Goal: Task Accomplishment & Management: Complete application form

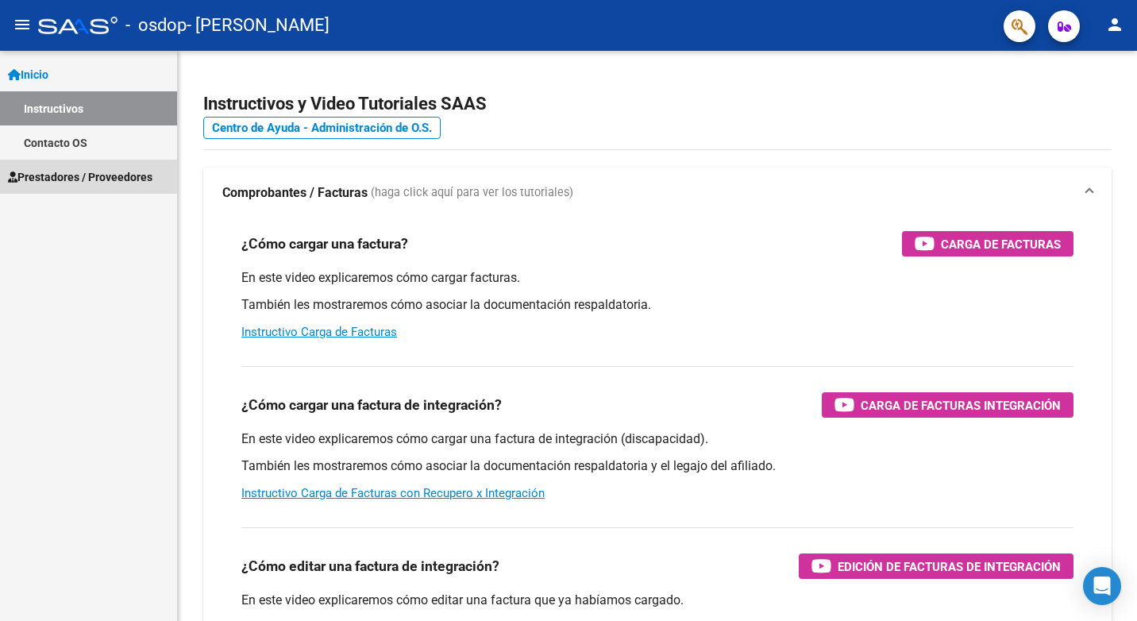
click at [61, 177] on span "Prestadores / Proveedores" at bounding box center [80, 176] width 144 height 17
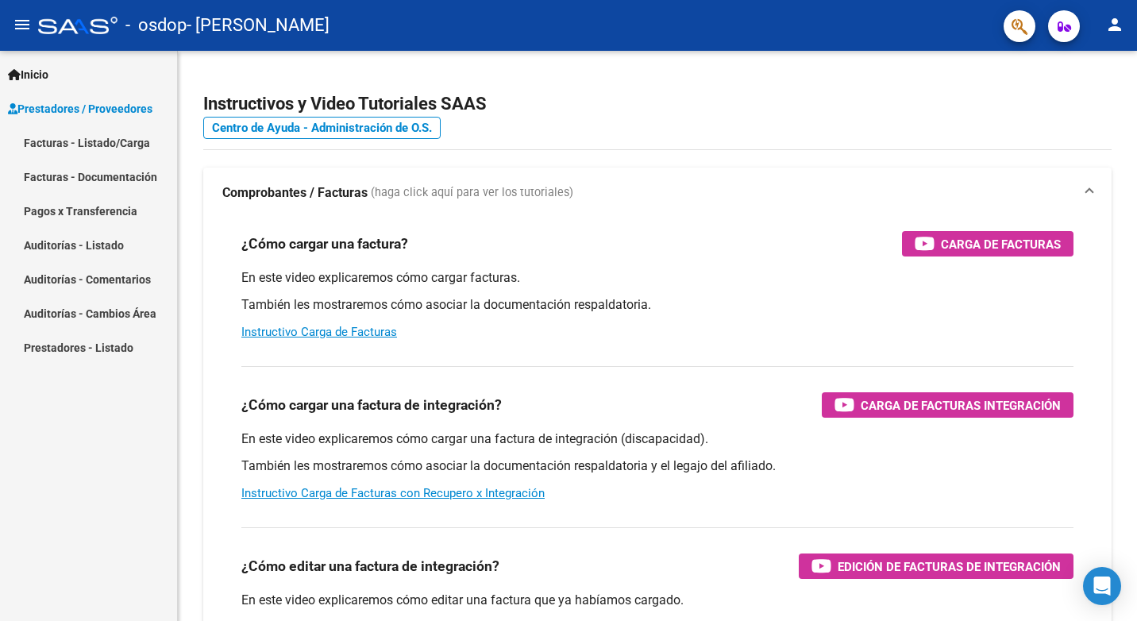
click at [134, 144] on link "Facturas - Listado/Carga" at bounding box center [88, 142] width 177 height 34
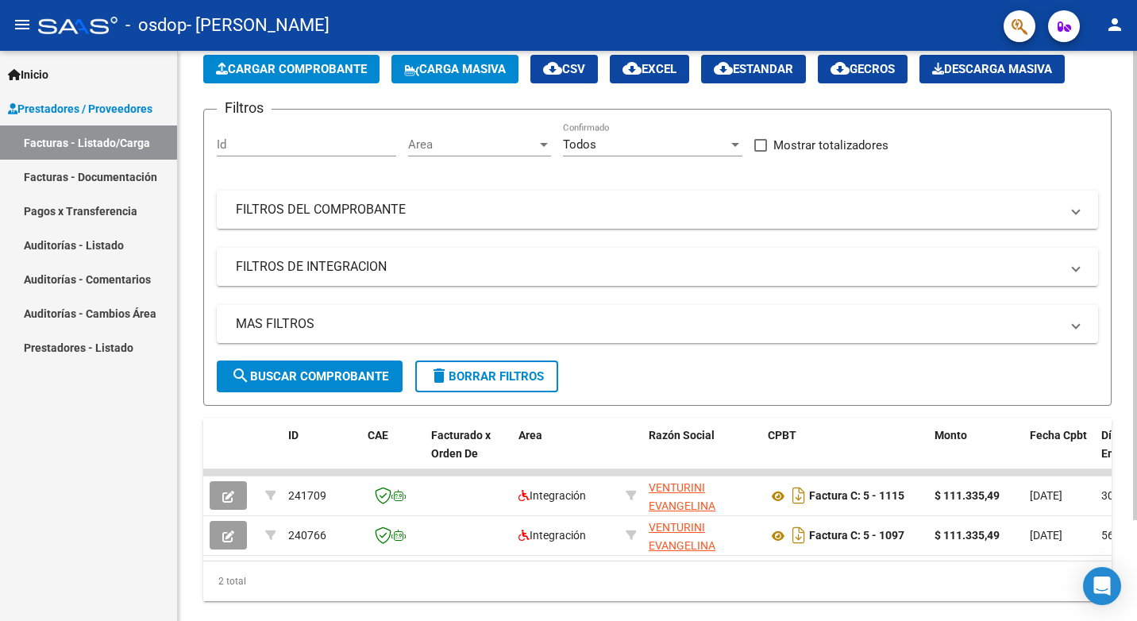
click at [352, 61] on button "Cargar Comprobante" at bounding box center [291, 69] width 176 height 29
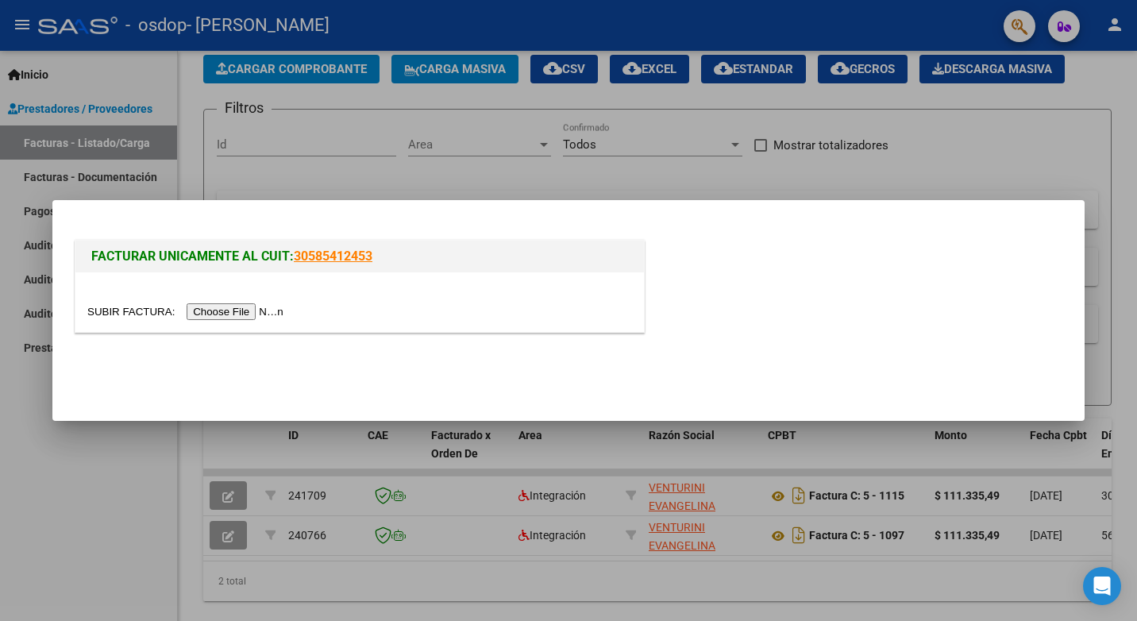
click at [224, 310] on input "file" at bounding box center [187, 311] width 201 height 17
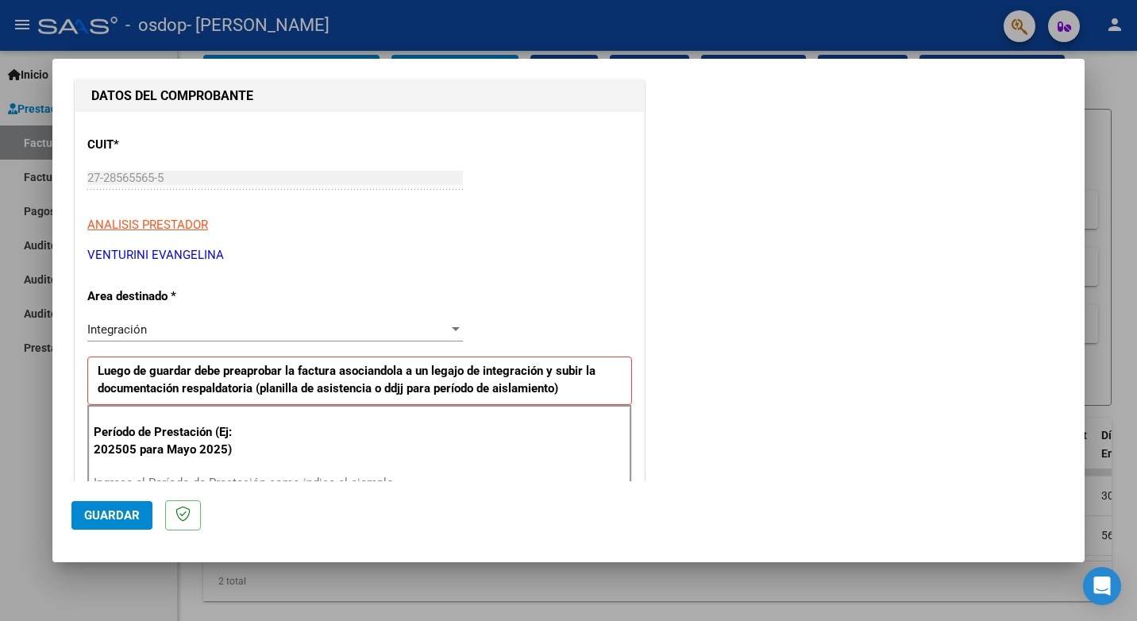
scroll to position [192, 0]
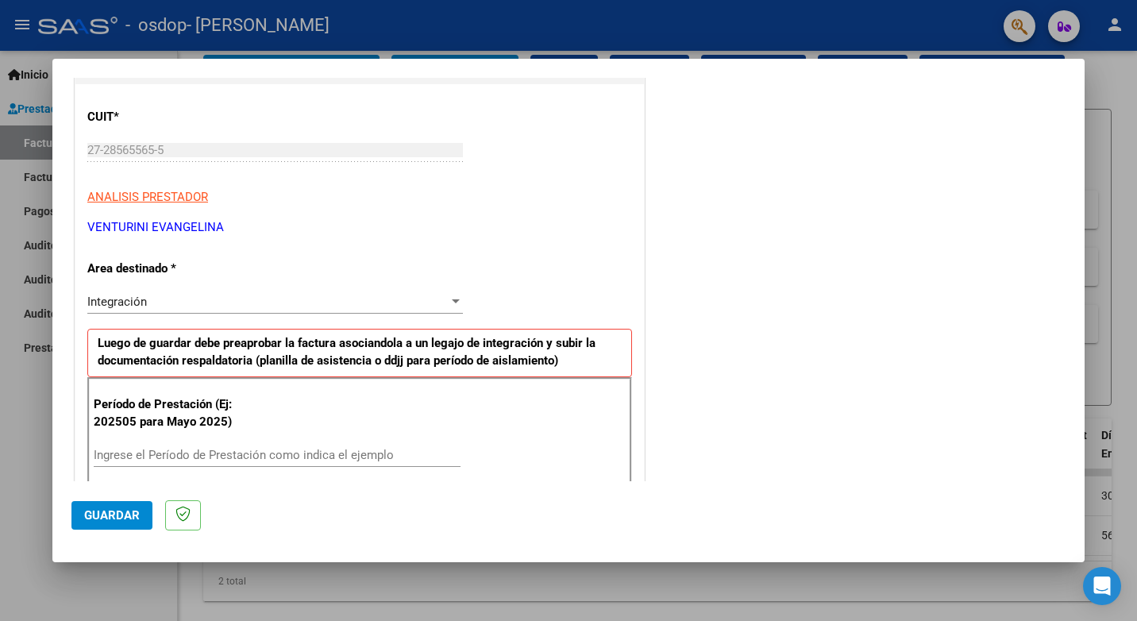
click at [413, 297] on div "Integración" at bounding box center [267, 301] width 361 height 14
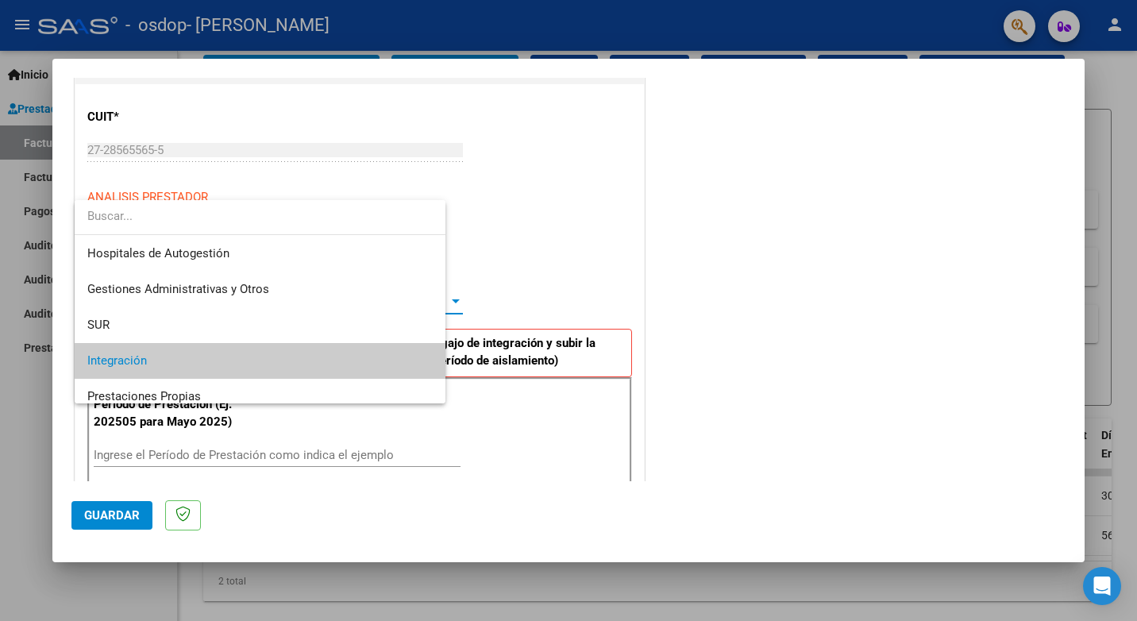
scroll to position [60, 0]
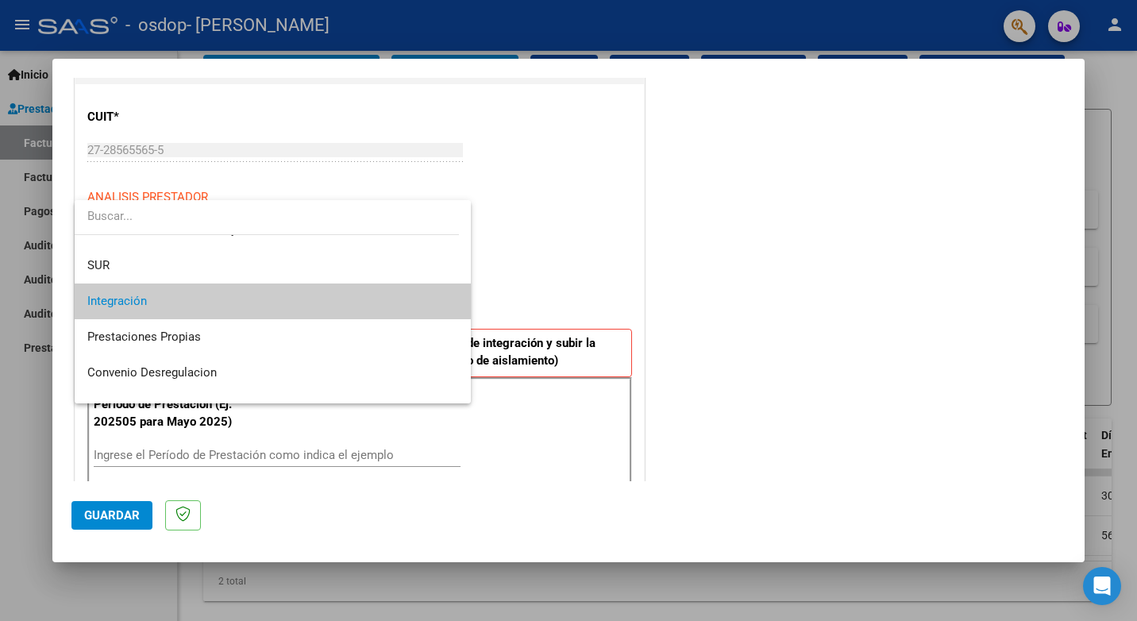
click at [413, 297] on span "Integración" at bounding box center [272, 301] width 371 height 36
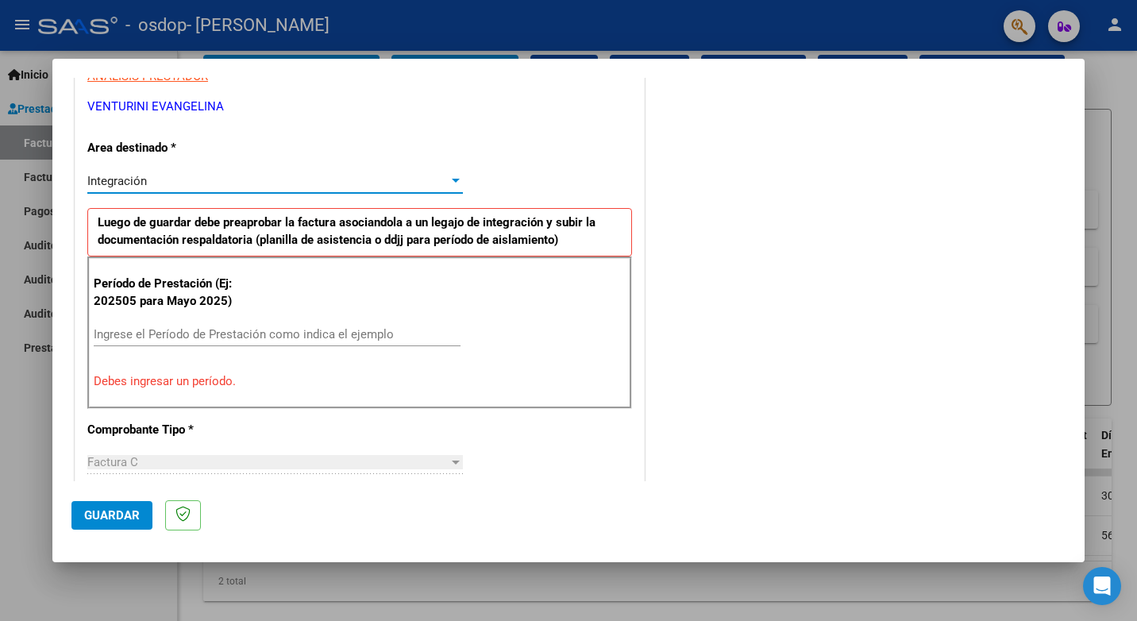
scroll to position [351, 0]
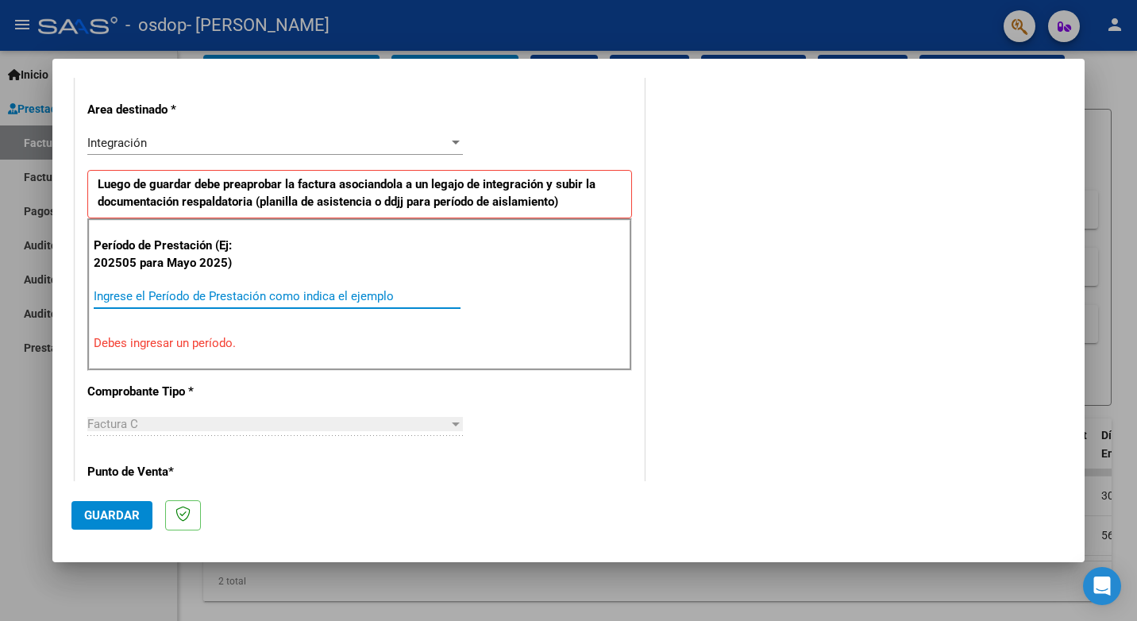
click at [302, 290] on input "Ingrese el Período de Prestación como indica el ejemplo" at bounding box center [277, 296] width 367 height 14
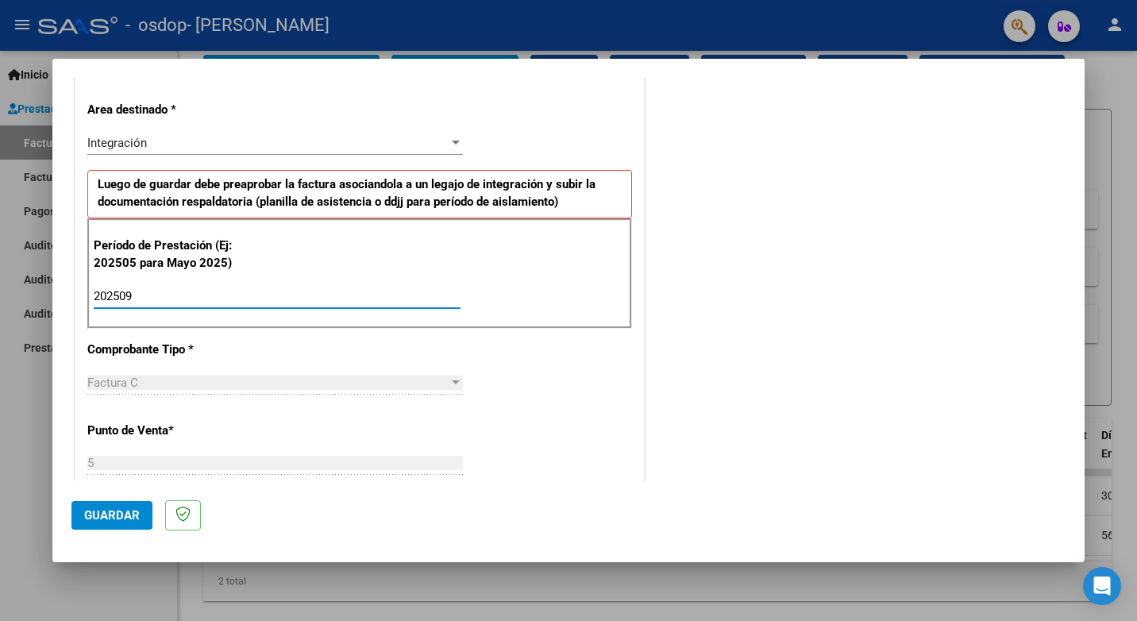
type input "202509"
click at [233, 385] on div "Factura C" at bounding box center [267, 382] width 361 height 14
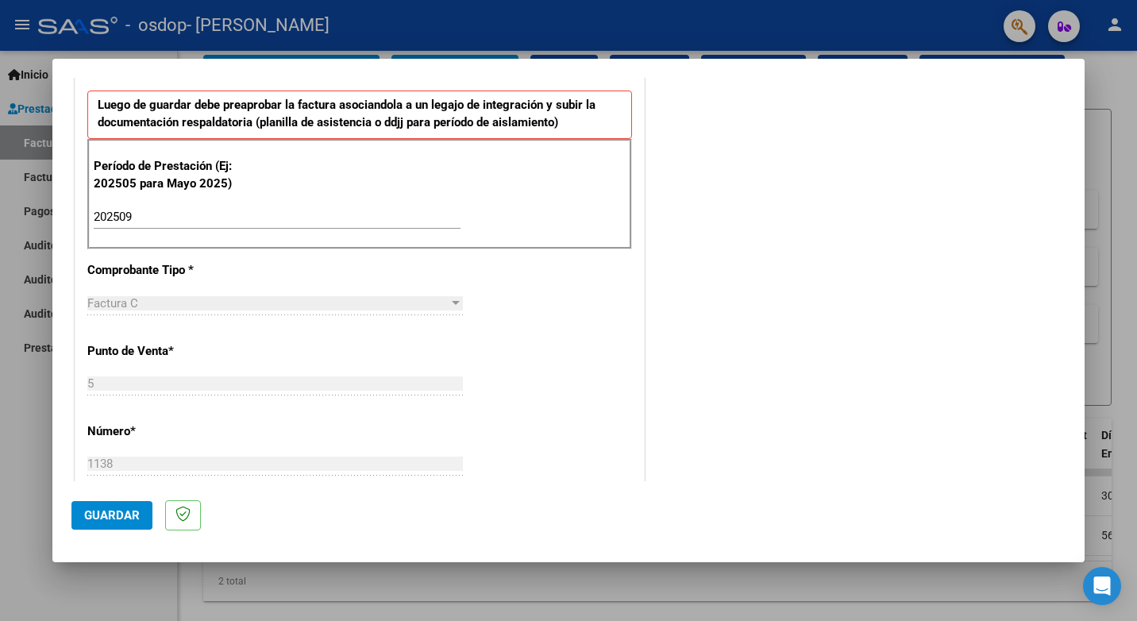
scroll to position [510, 0]
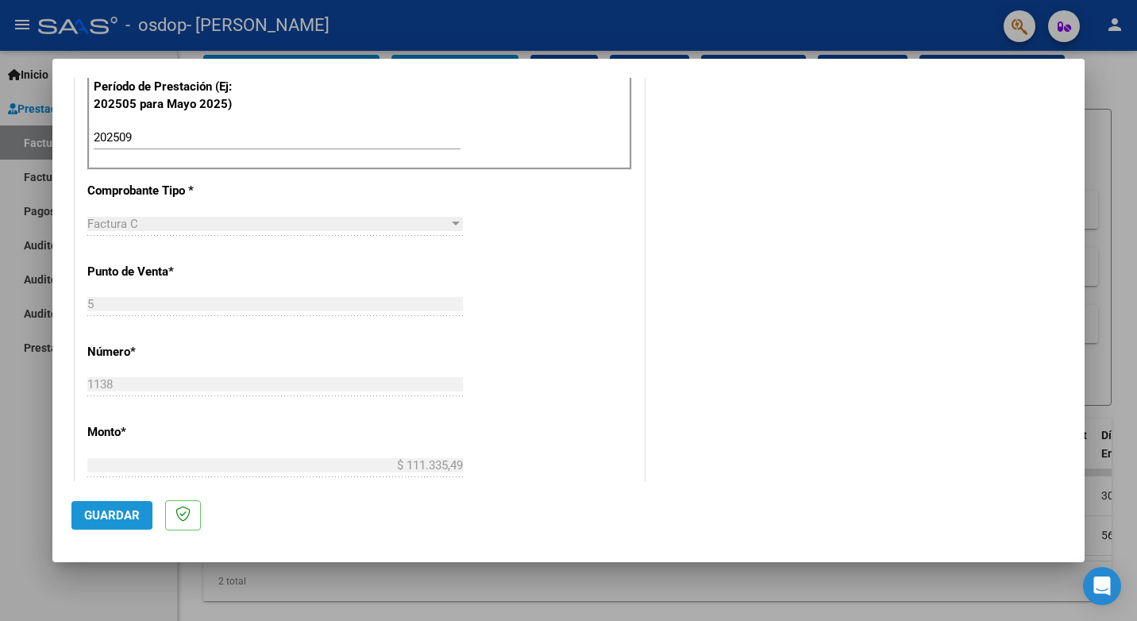
click at [100, 512] on span "Guardar" at bounding box center [112, 515] width 56 height 14
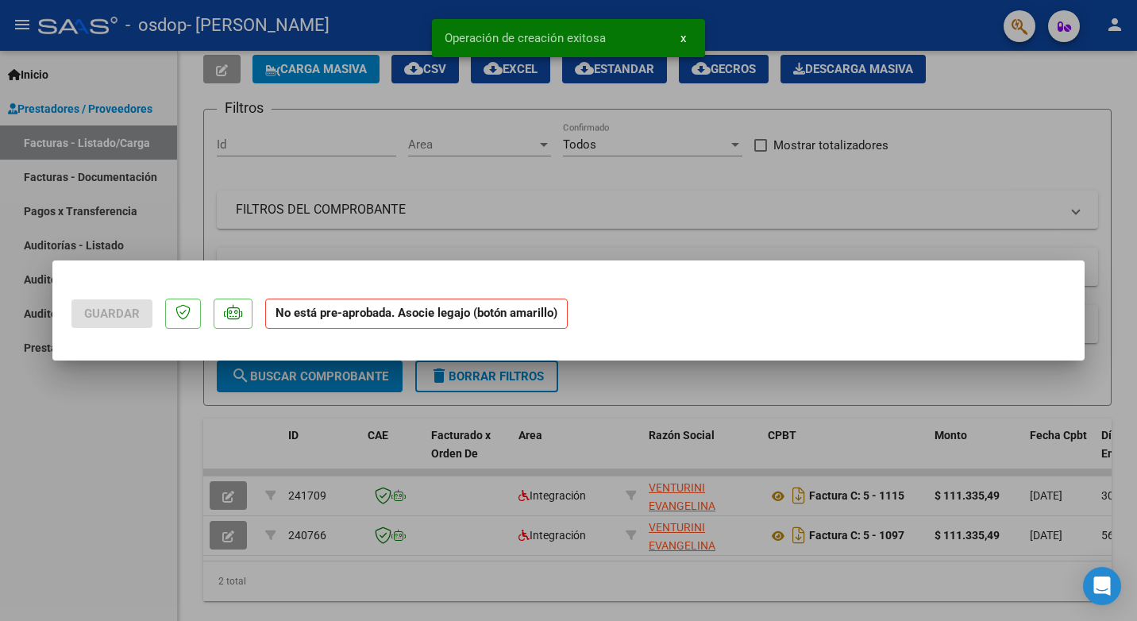
scroll to position [0, 0]
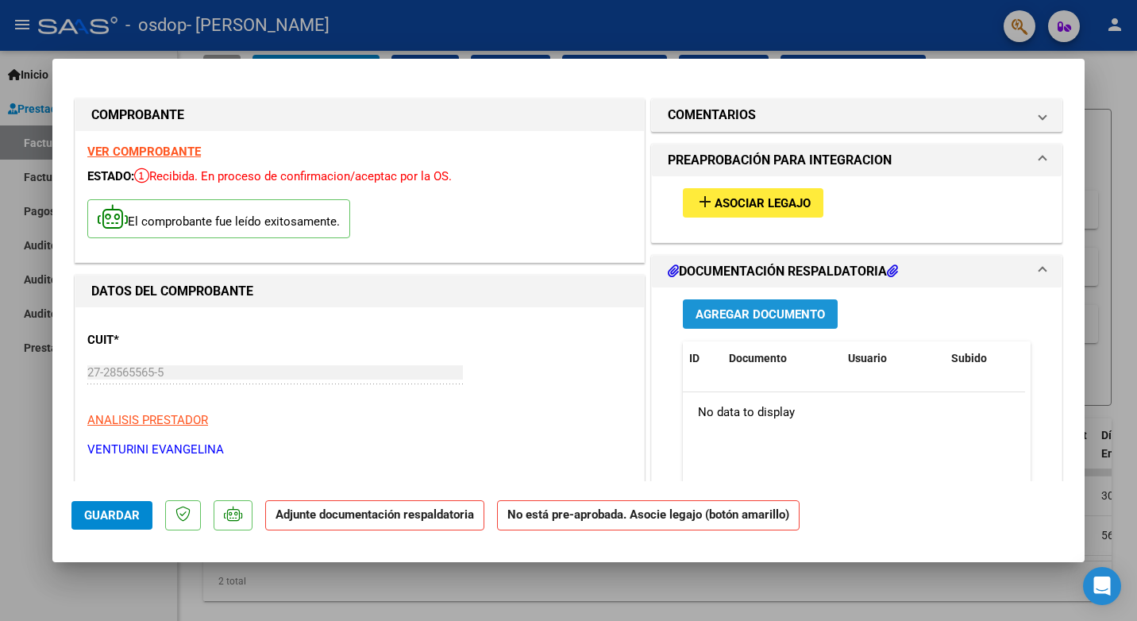
click at [760, 314] on span "Agregar Documento" at bounding box center [759, 314] width 129 height 14
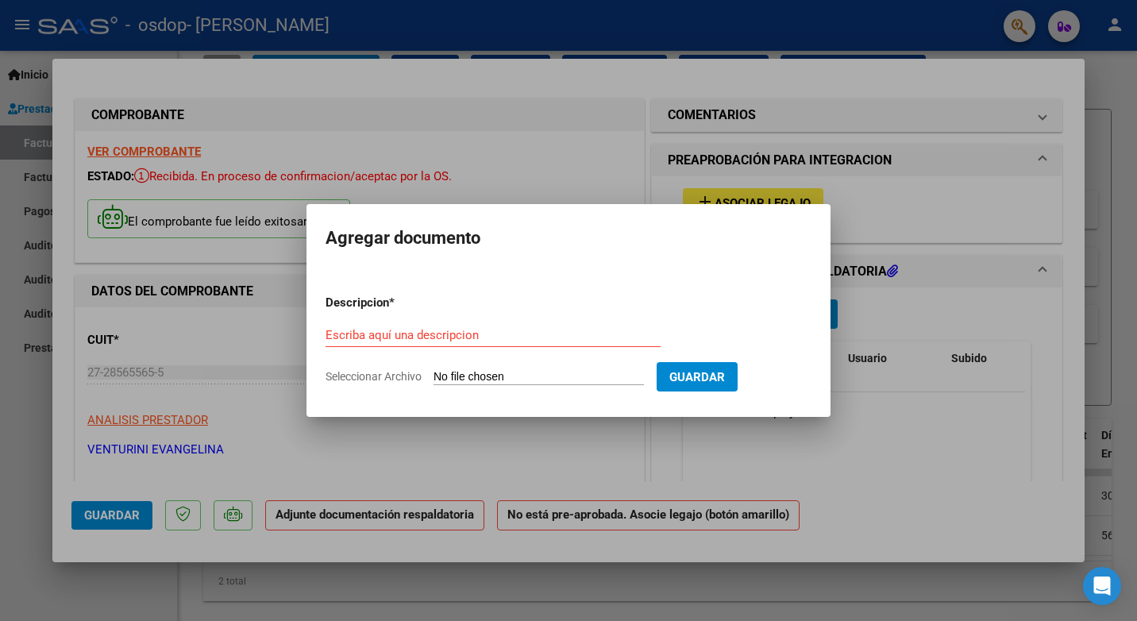
click at [560, 327] on div "Escriba aquí una descripcion" at bounding box center [492, 335] width 335 height 24
type input "asistencia"
click at [576, 379] on input "Seleccionar Archivo" at bounding box center [538, 377] width 210 height 15
type input "C:\fakepath\serpinilla.pdf"
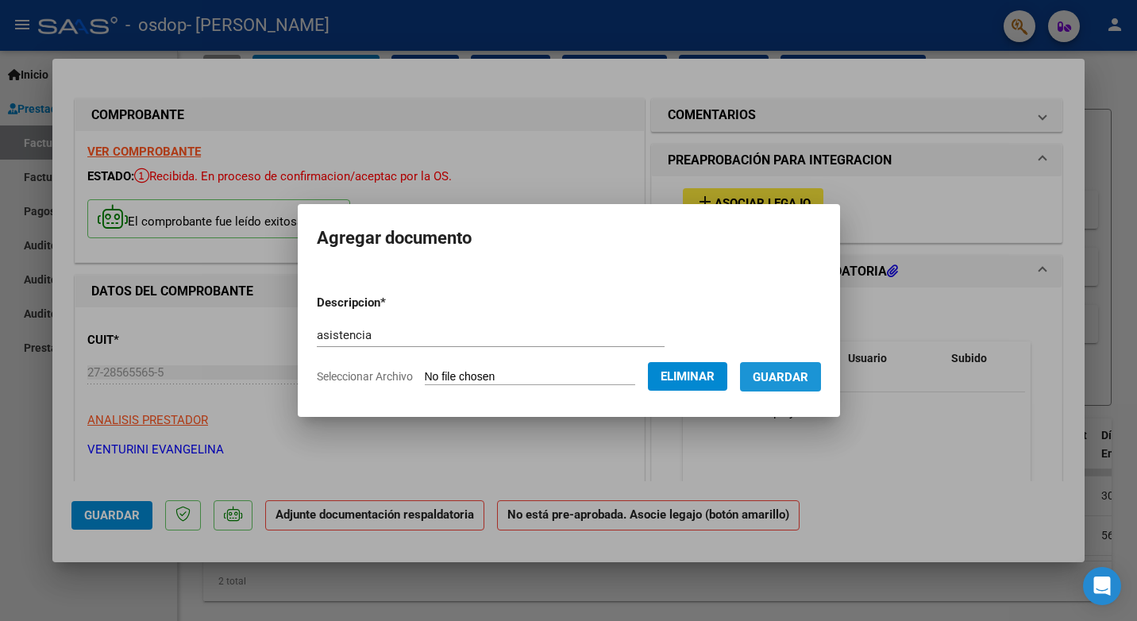
click at [780, 379] on span "Guardar" at bounding box center [781, 377] width 56 height 14
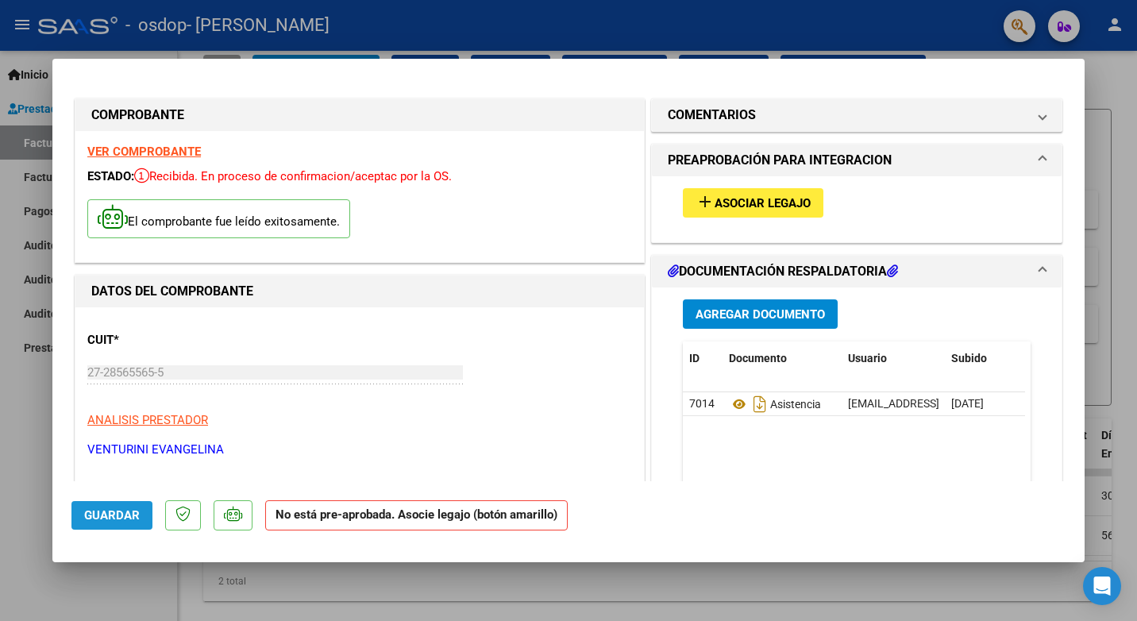
click at [107, 523] on button "Guardar" at bounding box center [111, 515] width 81 height 29
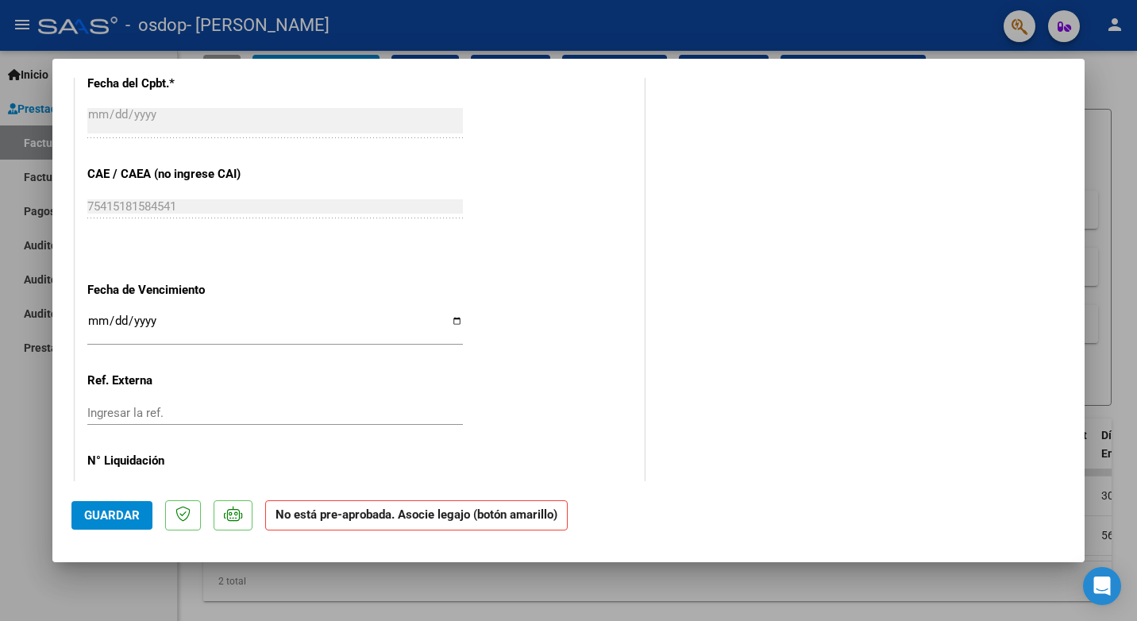
scroll to position [896, 0]
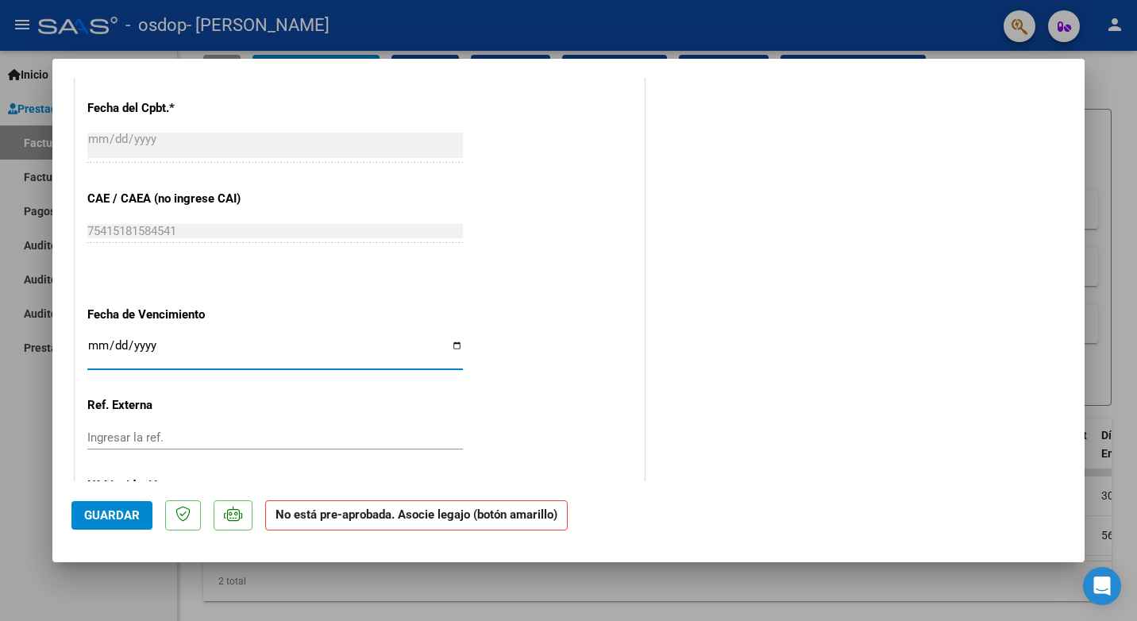
click at [260, 345] on input "Ingresar la fecha" at bounding box center [274, 351] width 375 height 25
type input "[DATE]"
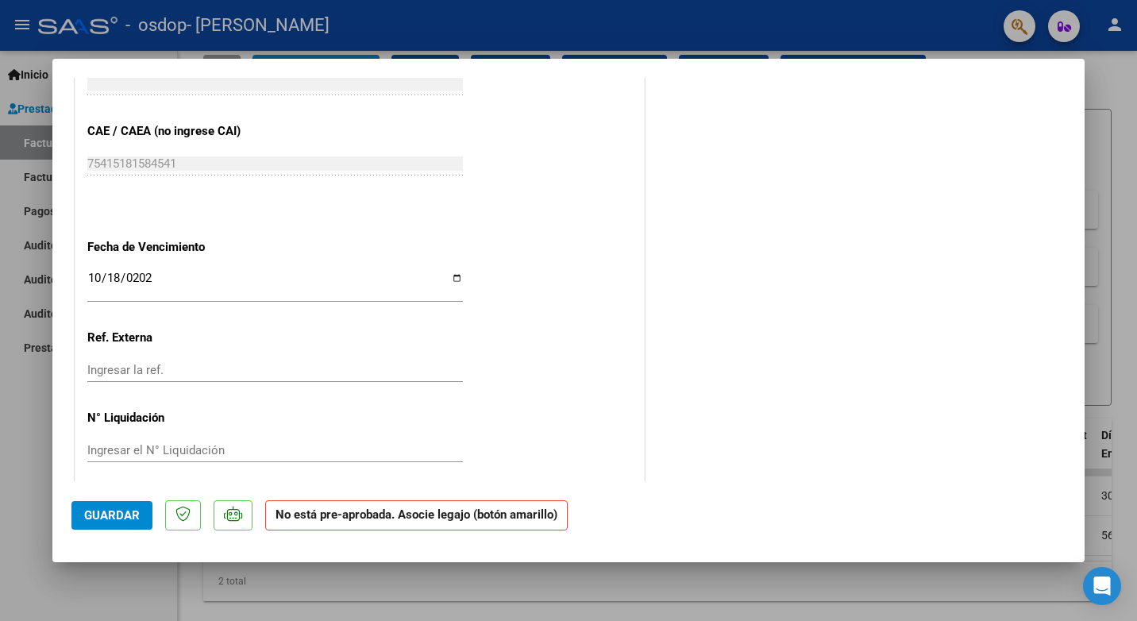
scroll to position [976, 0]
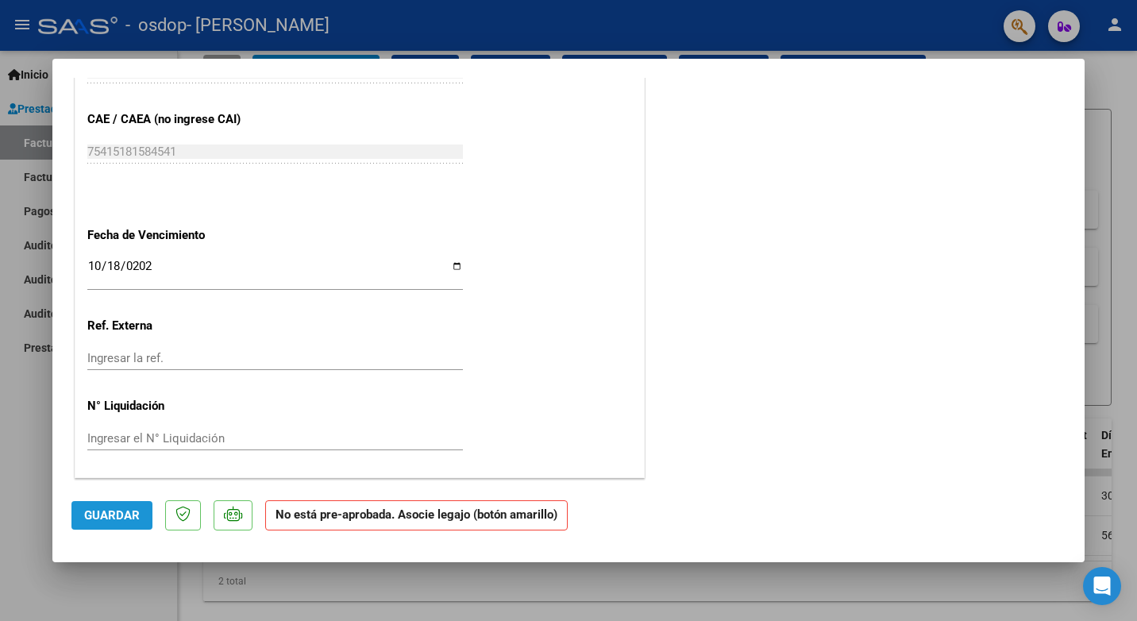
click at [129, 514] on span "Guardar" at bounding box center [112, 515] width 56 height 14
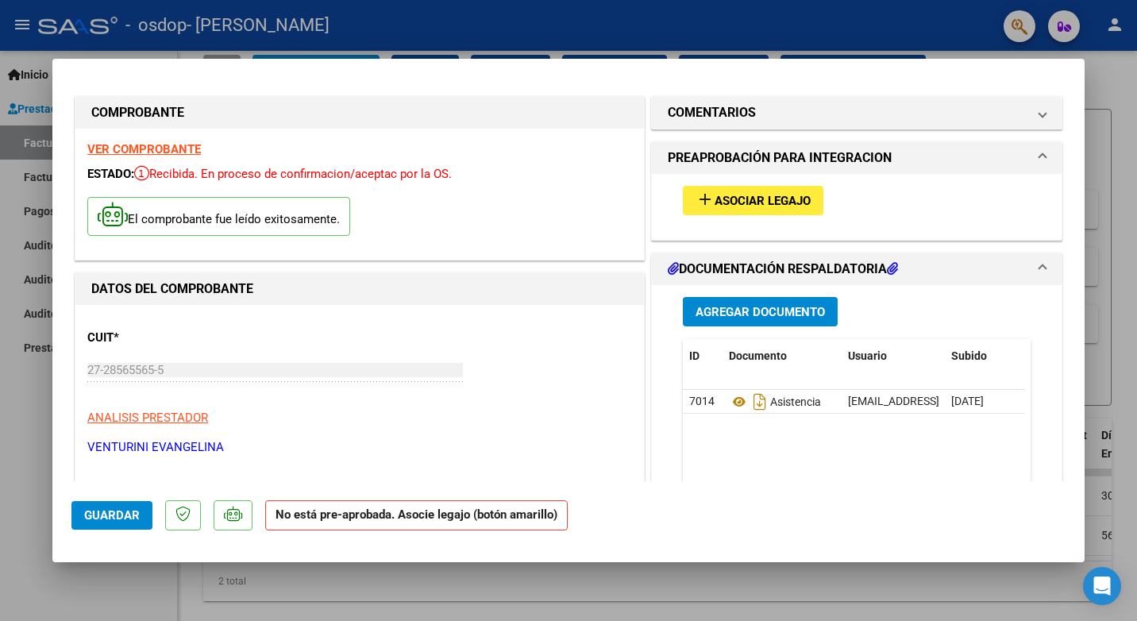
scroll to position [0, 0]
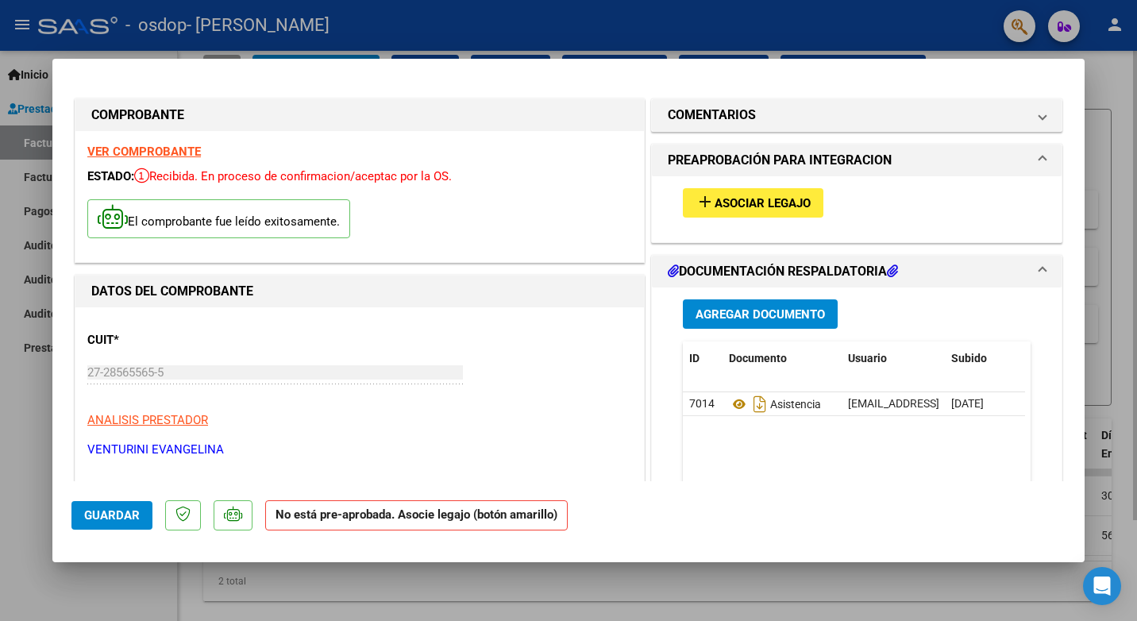
click at [1111, 98] on div at bounding box center [568, 310] width 1137 height 621
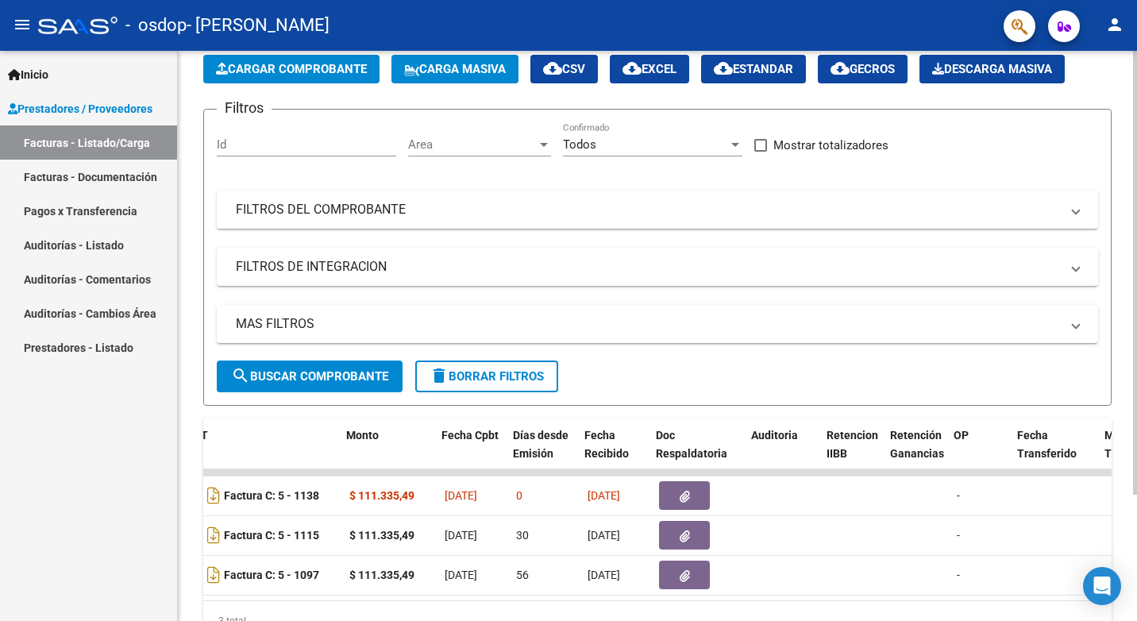
scroll to position [0, 588]
